Goal: Complete application form

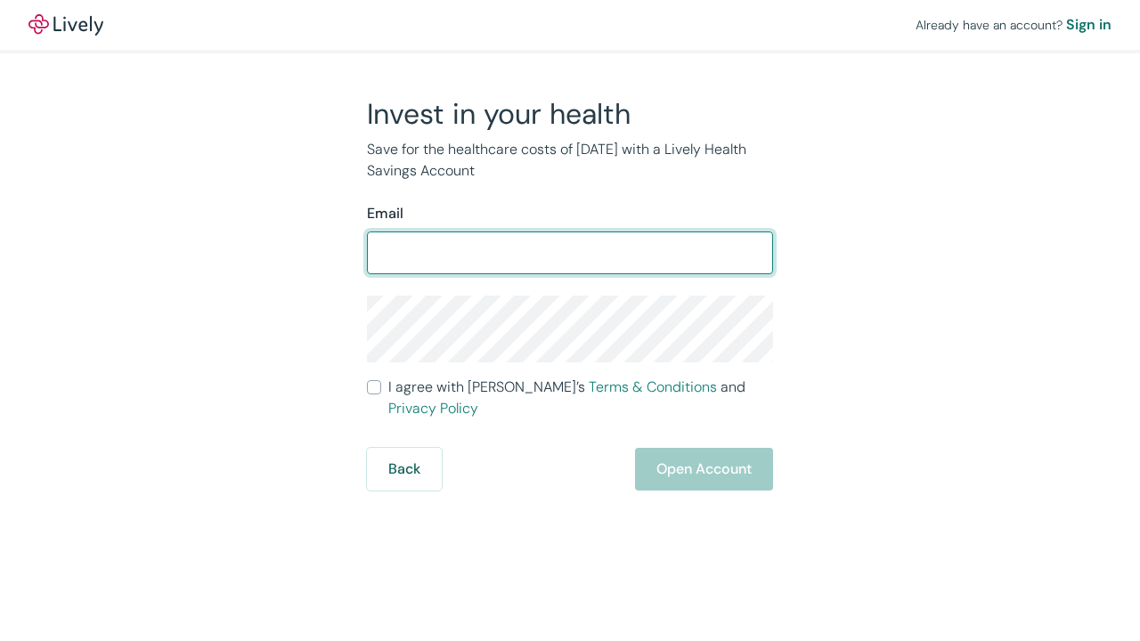
type input "[EMAIL_ADDRESS][DOMAIN_NAME]"
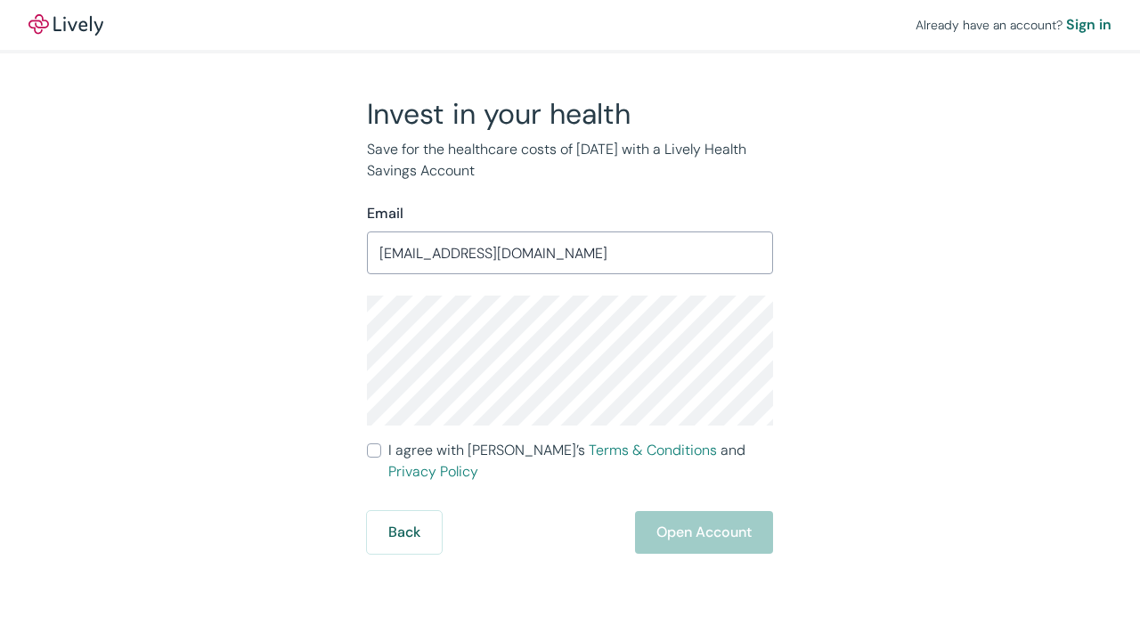
click at [378, 459] on label "I agree with Lively’s Terms & Conditions and Privacy Policy" at bounding box center [570, 461] width 406 height 43
click at [378, 458] on input "I agree with Lively’s Terms & Conditions and Privacy Policy" at bounding box center [374, 451] width 14 height 14
checkbox input "true"
click at [717, 511] on button "Open Account" at bounding box center [704, 532] width 138 height 43
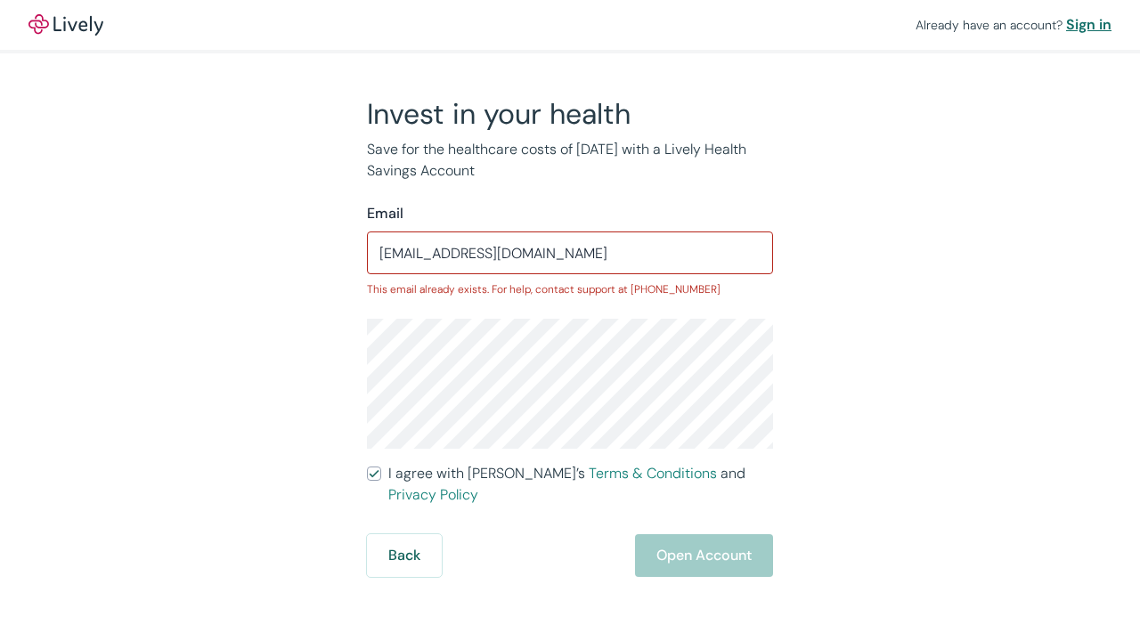
click at [1097, 27] on div "Sign in" at bounding box center [1088, 24] width 45 height 21
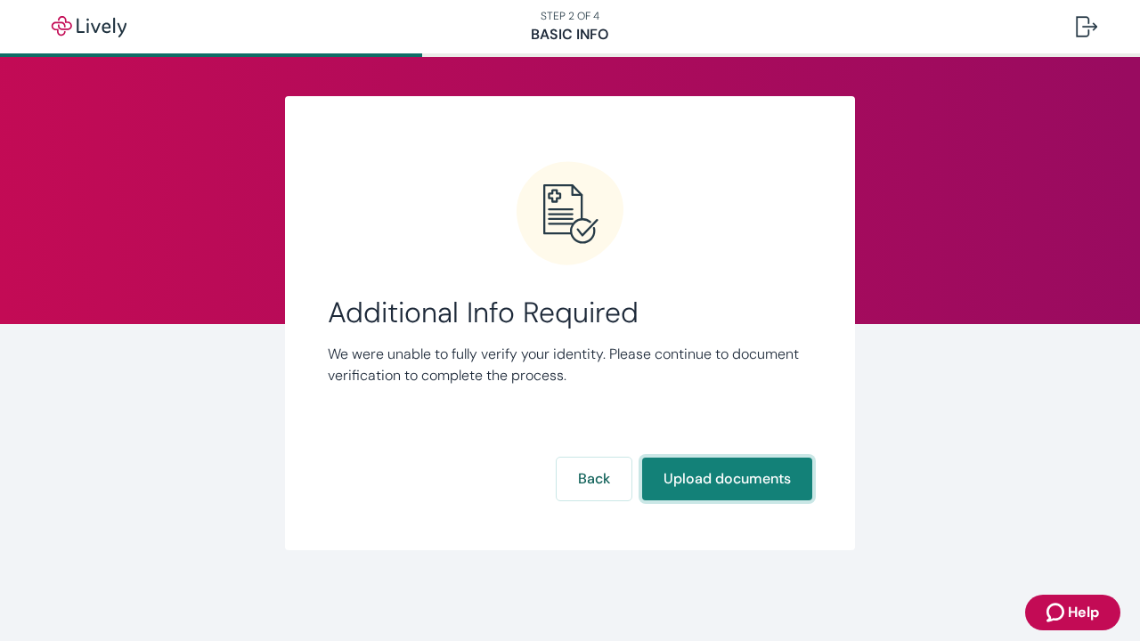
click at [746, 478] on button "Upload documents" at bounding box center [727, 479] width 170 height 43
